Goal: Check status

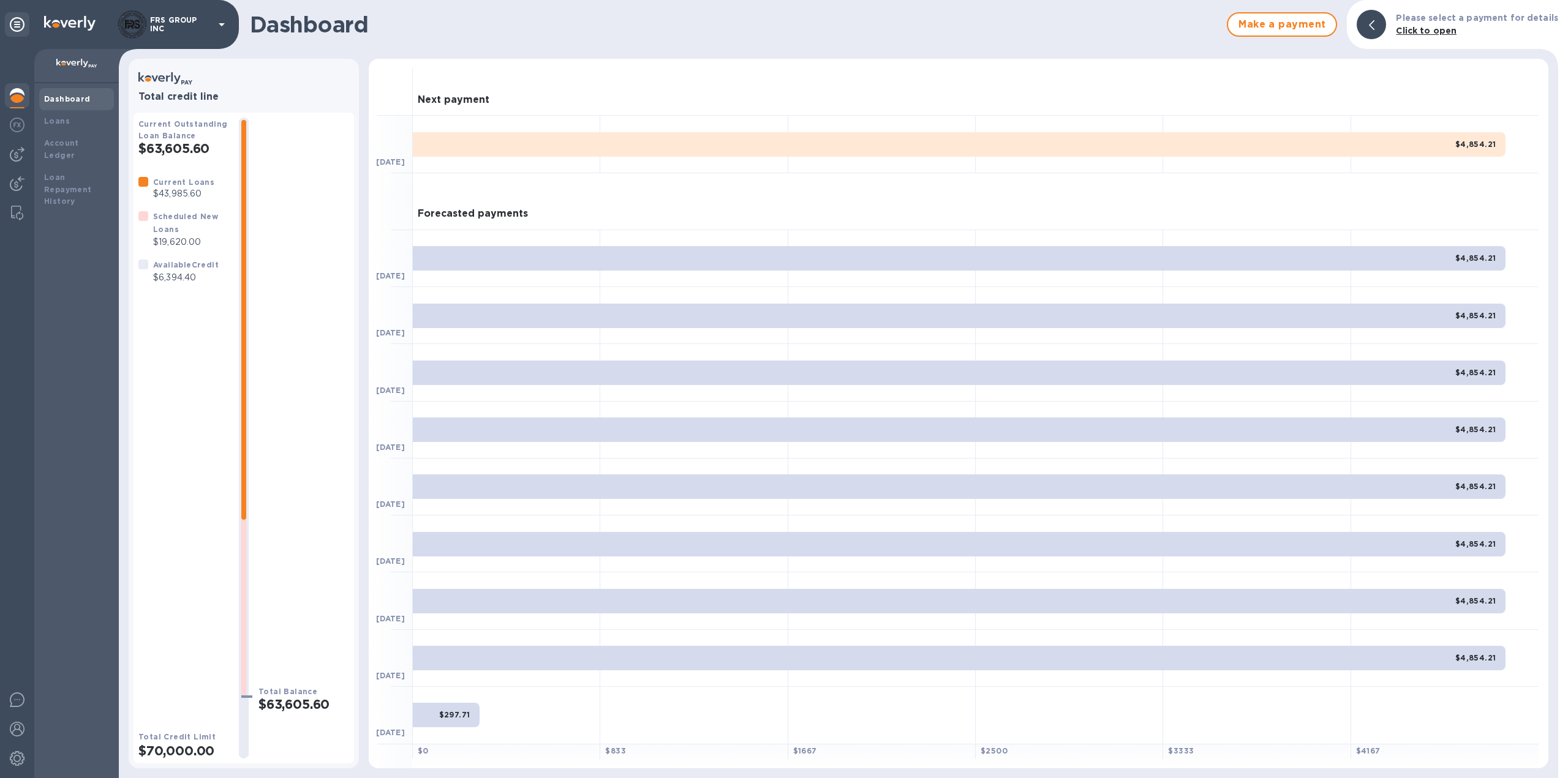
click at [57, 99] on b "Dashboard" at bounding box center [67, 99] width 47 height 9
click at [72, 121] on div "Loans" at bounding box center [77, 121] width 65 height 12
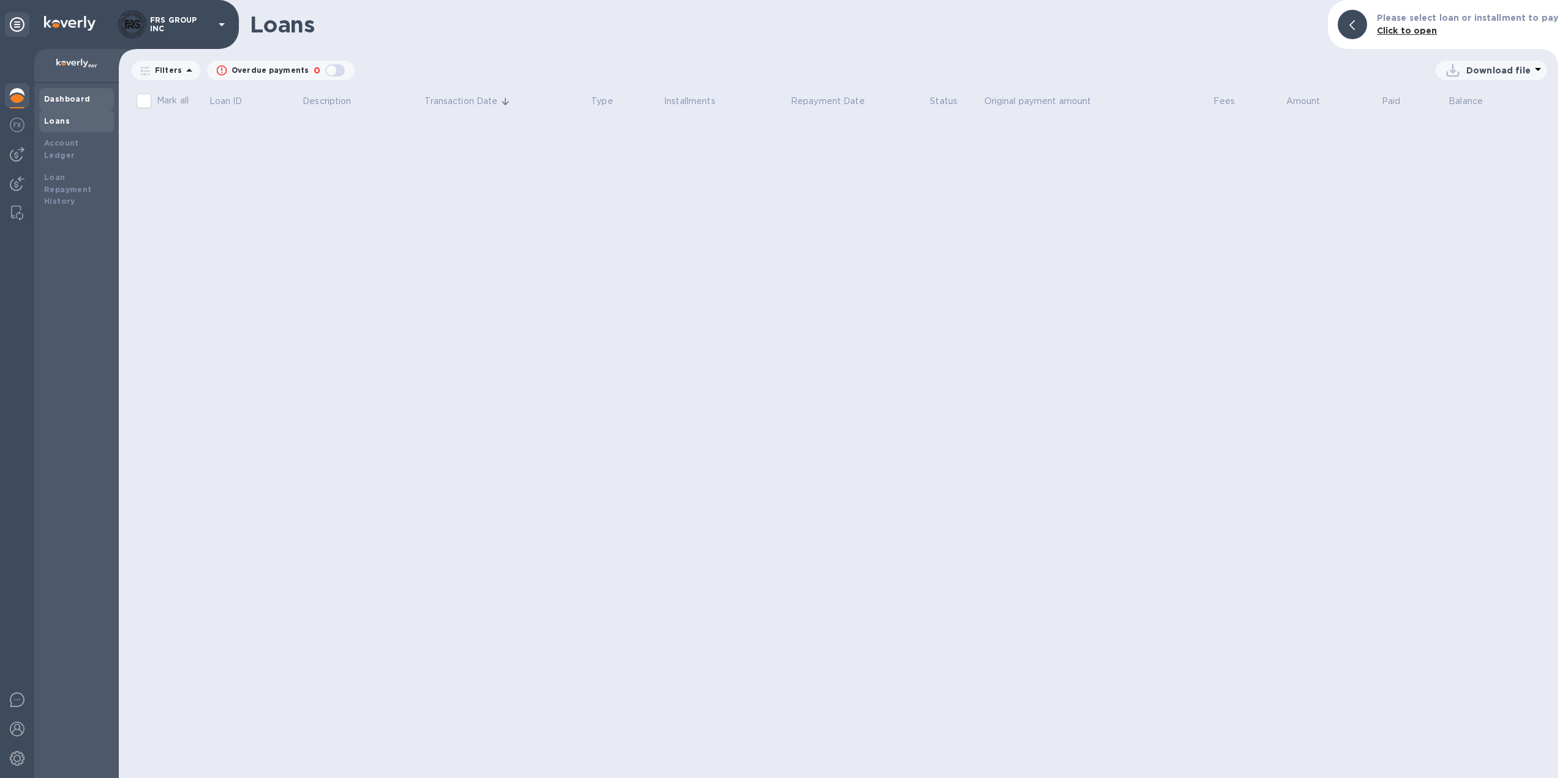
click at [75, 99] on b "Dashboard" at bounding box center [67, 99] width 47 height 9
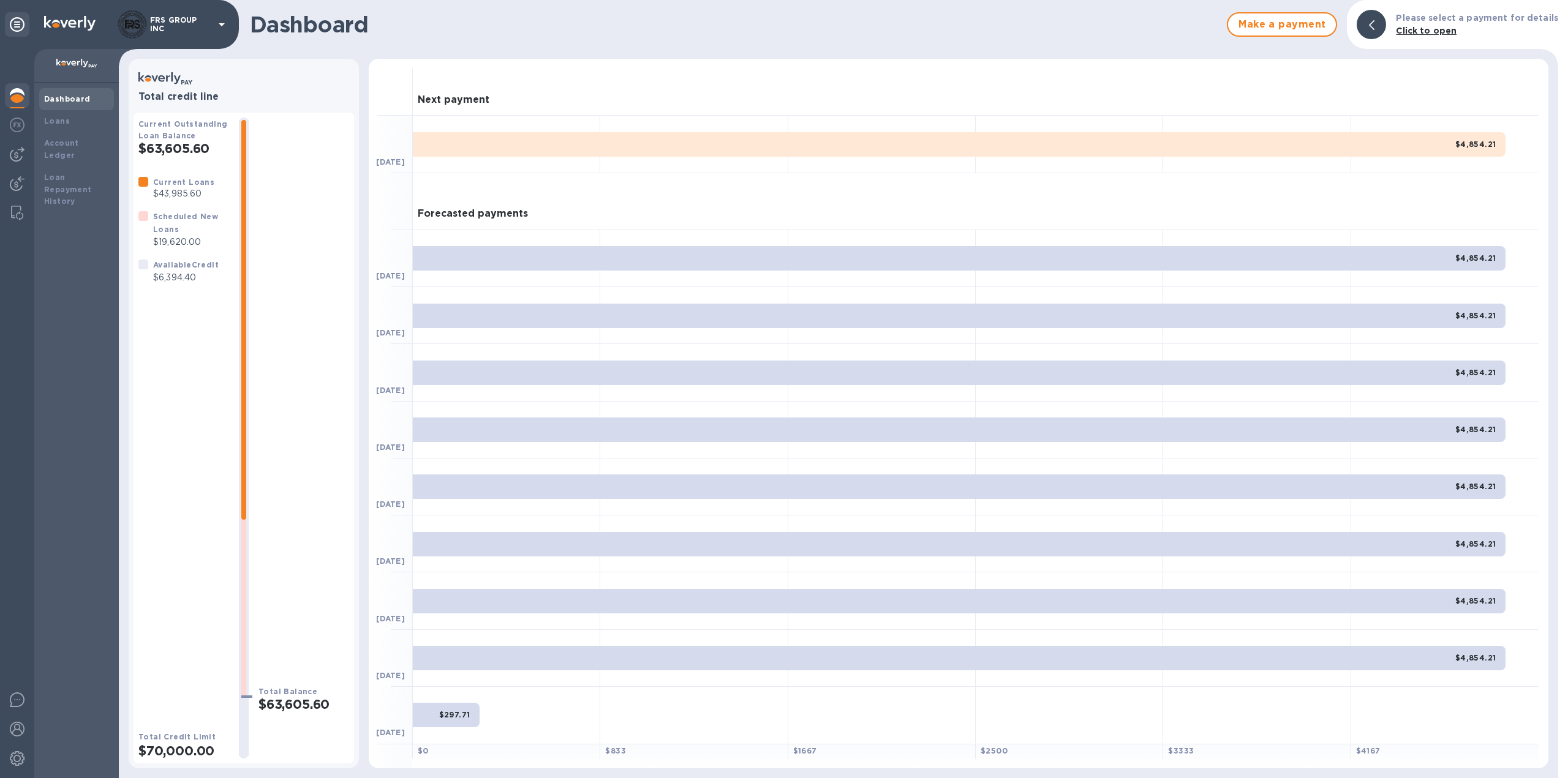
click at [192, 357] on div "Current Loans $43,985.60 Scheduled New Loans $19,620.00 Available Credit $6,394…" at bounding box center [183, 443] width 91 height 535
